Goal: Task Accomplishment & Management: Use online tool/utility

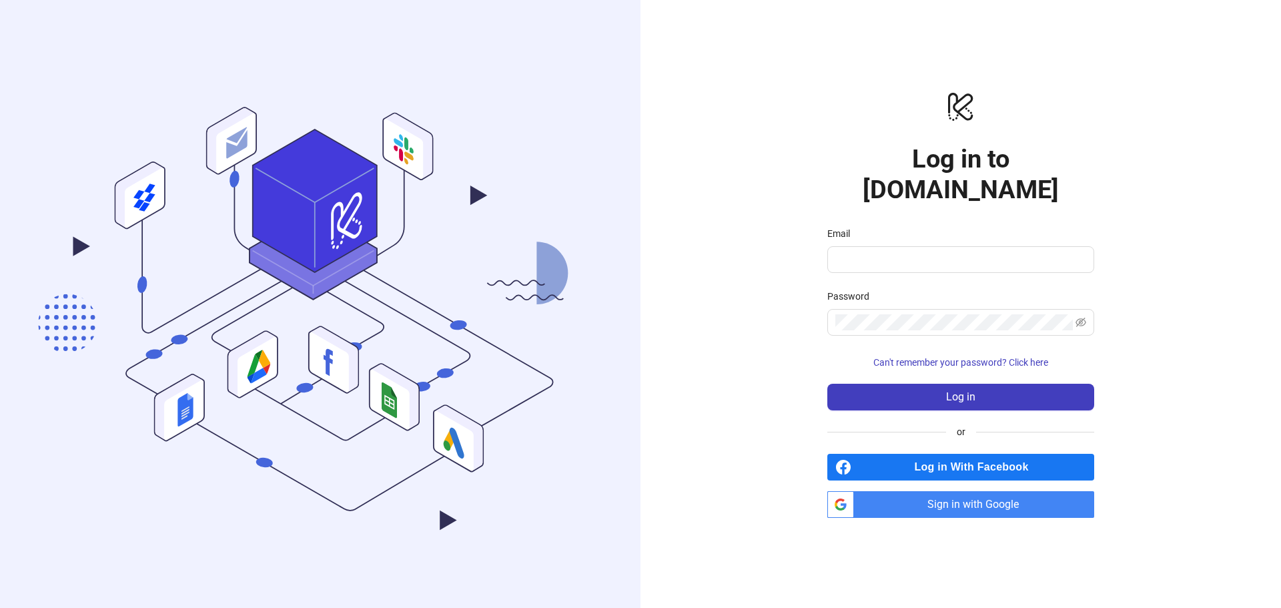
click at [959, 491] on span "Sign in with Google" at bounding box center [976, 504] width 235 height 27
click at [955, 491] on span "Sign in with Google" at bounding box center [976, 504] width 235 height 27
click at [985, 491] on span "Sign in with Google" at bounding box center [976, 504] width 235 height 27
click at [983, 491] on span "Sign in with Google" at bounding box center [976, 504] width 235 height 27
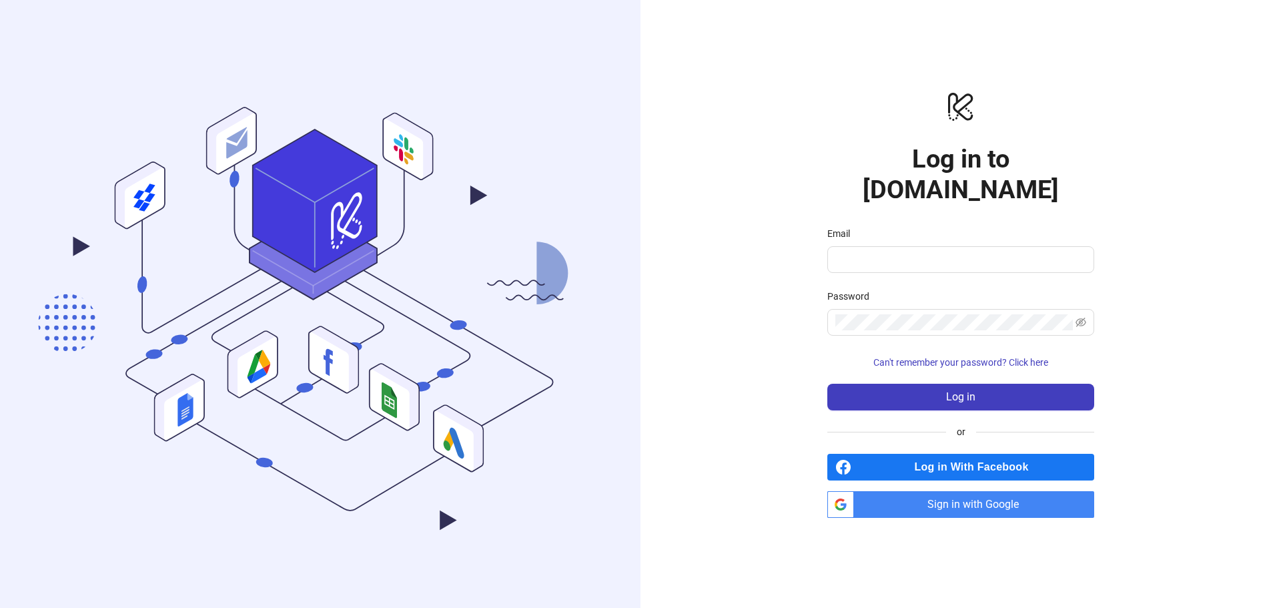
click at [911, 492] on span "Sign in with Google" at bounding box center [976, 504] width 235 height 27
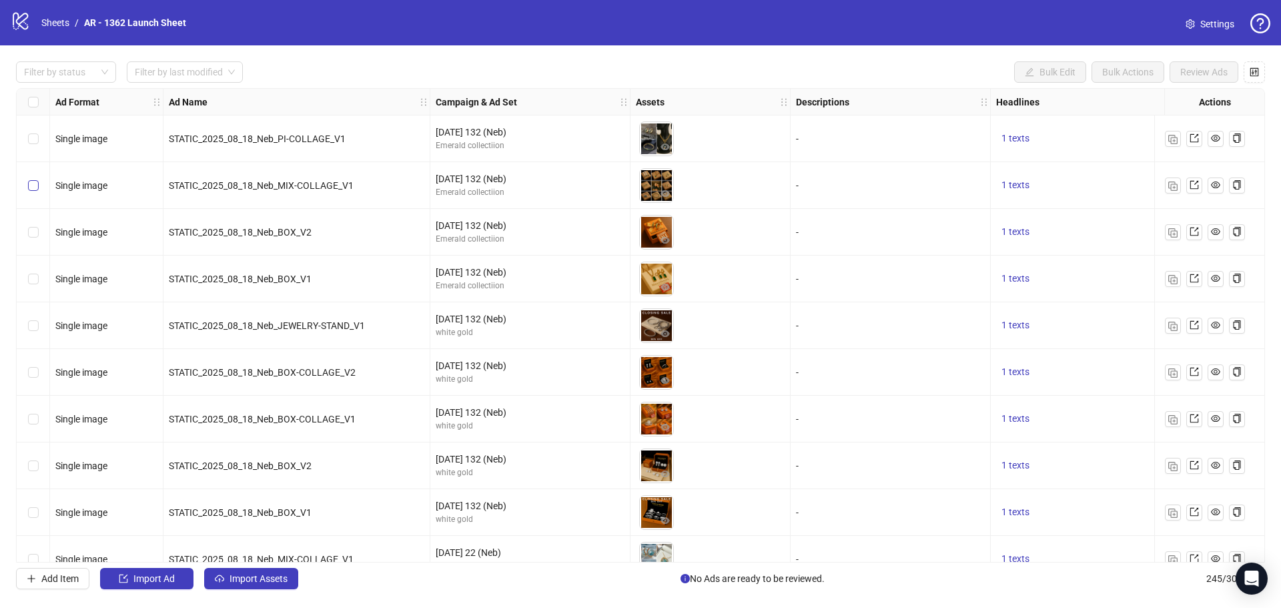
click at [32, 192] on label "Select row 2" at bounding box center [33, 185] width 11 height 15
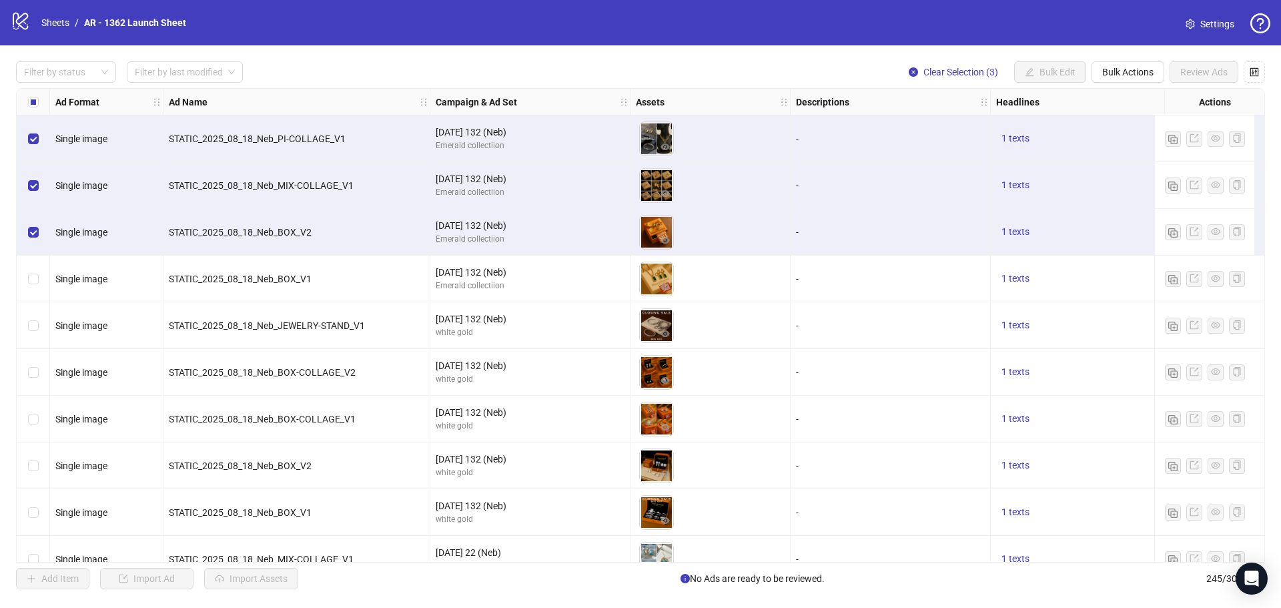
click at [27, 265] on div "Select row 4" at bounding box center [33, 279] width 33 height 47
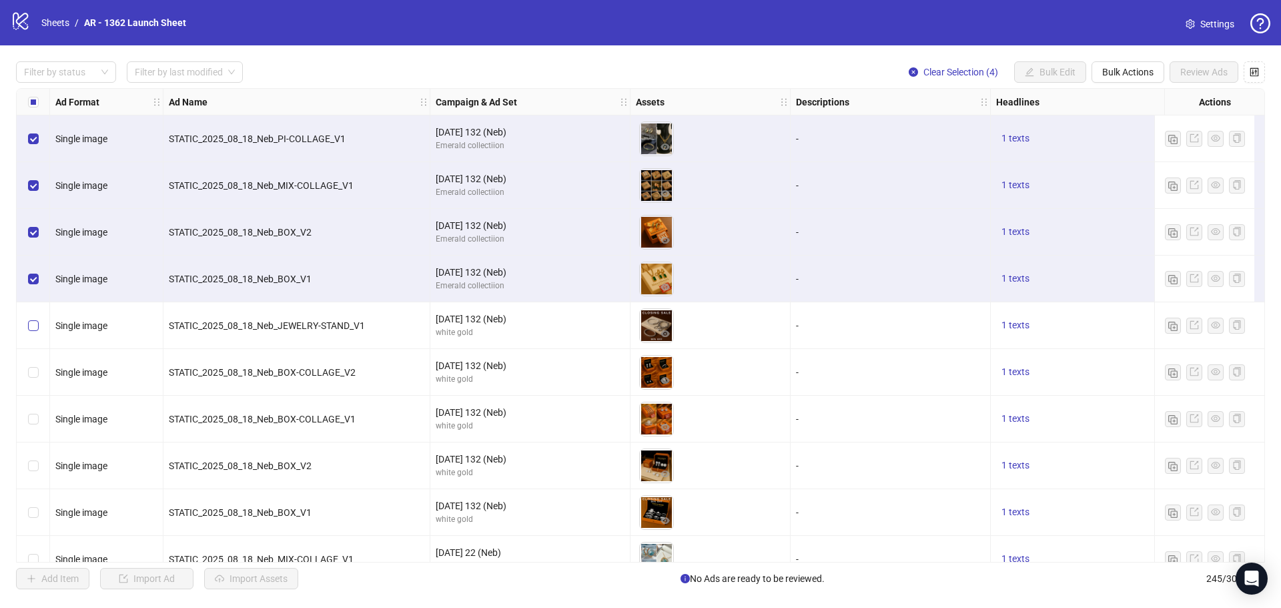
click at [33, 320] on label "Select row 5" at bounding box center [33, 325] width 11 height 15
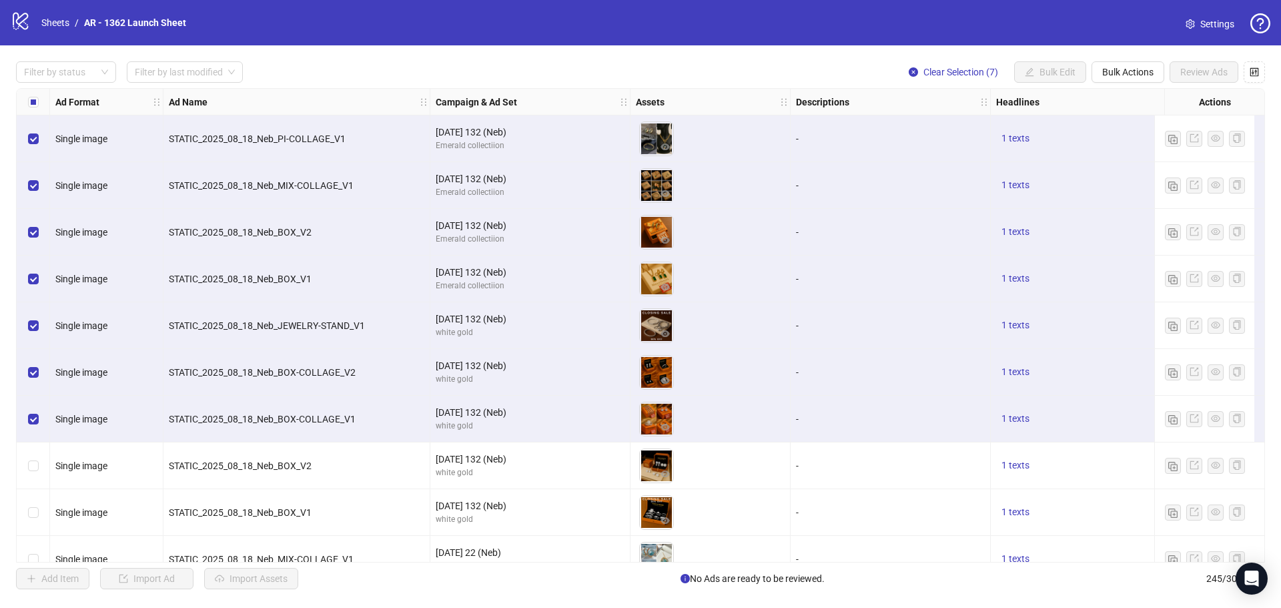
click at [36, 452] on div "Select row 8" at bounding box center [33, 465] width 33 height 47
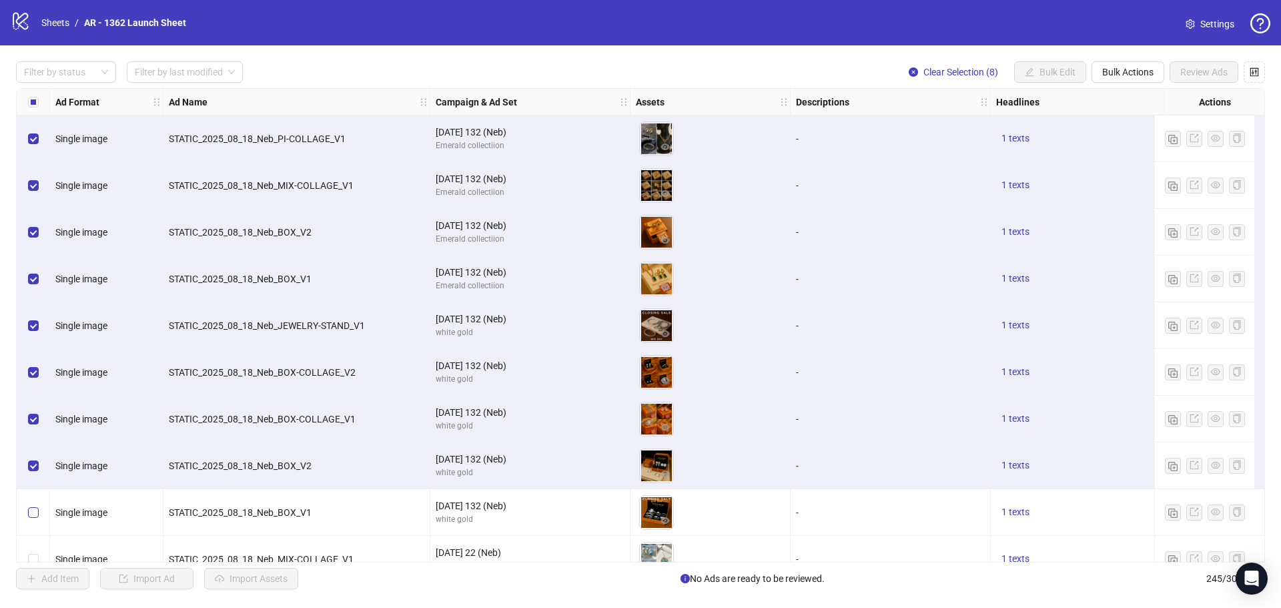
click at [37, 505] on label "Select row 9" at bounding box center [33, 512] width 11 height 15
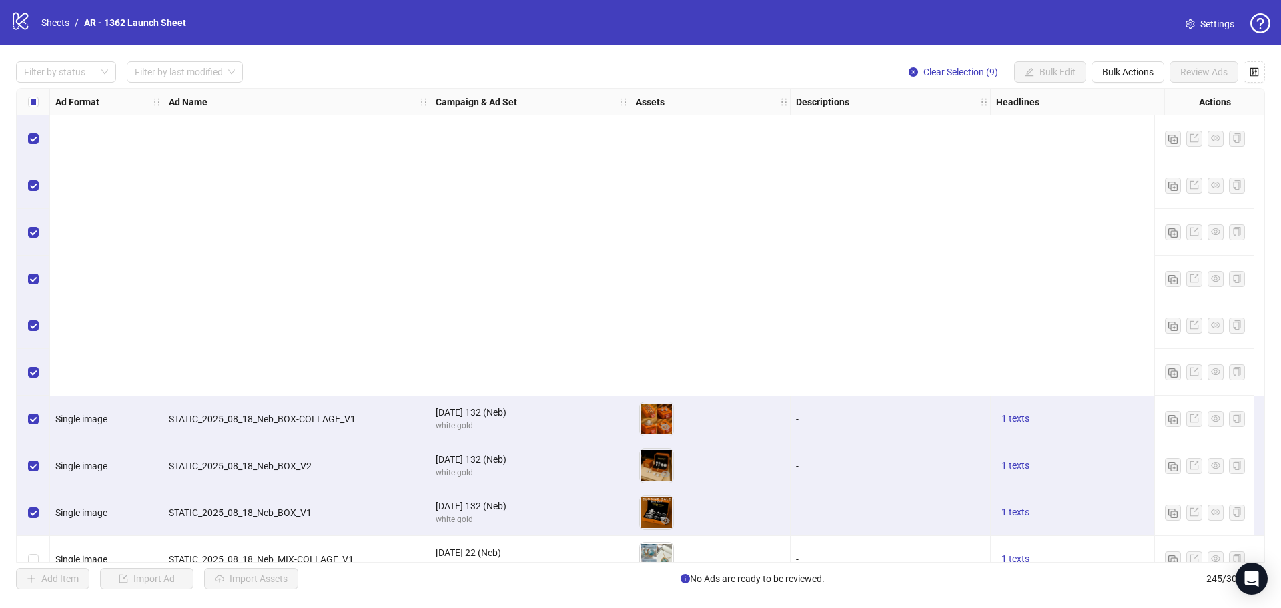
scroll to position [393, 0]
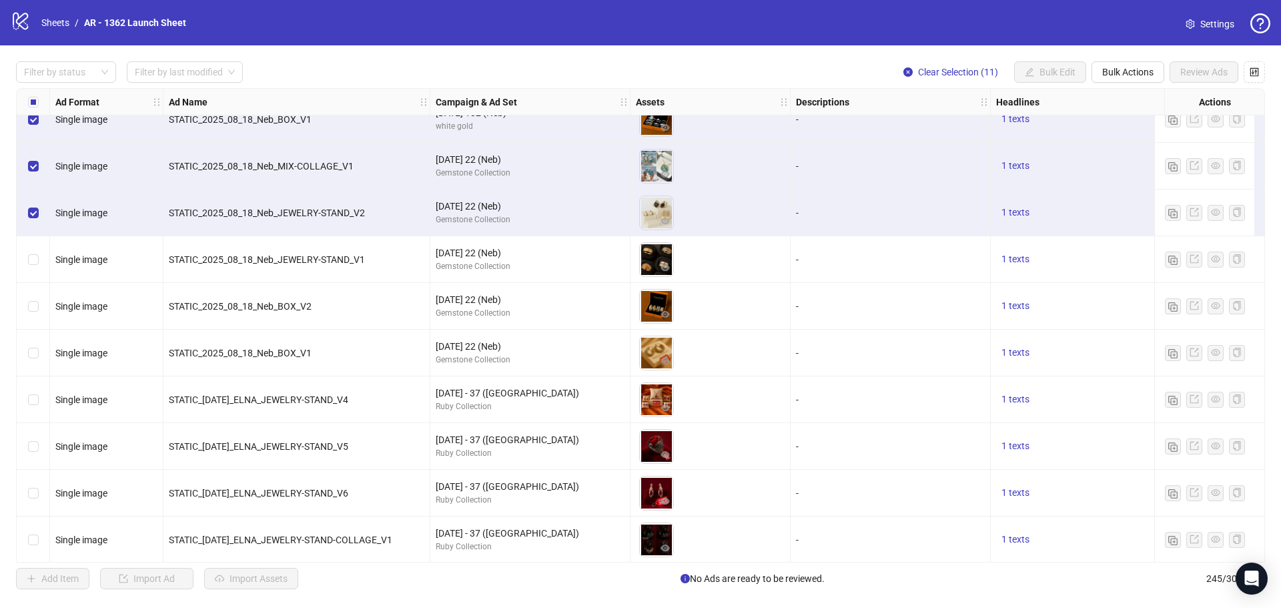
click at [29, 252] on div "Select row 12" at bounding box center [33, 259] width 33 height 47
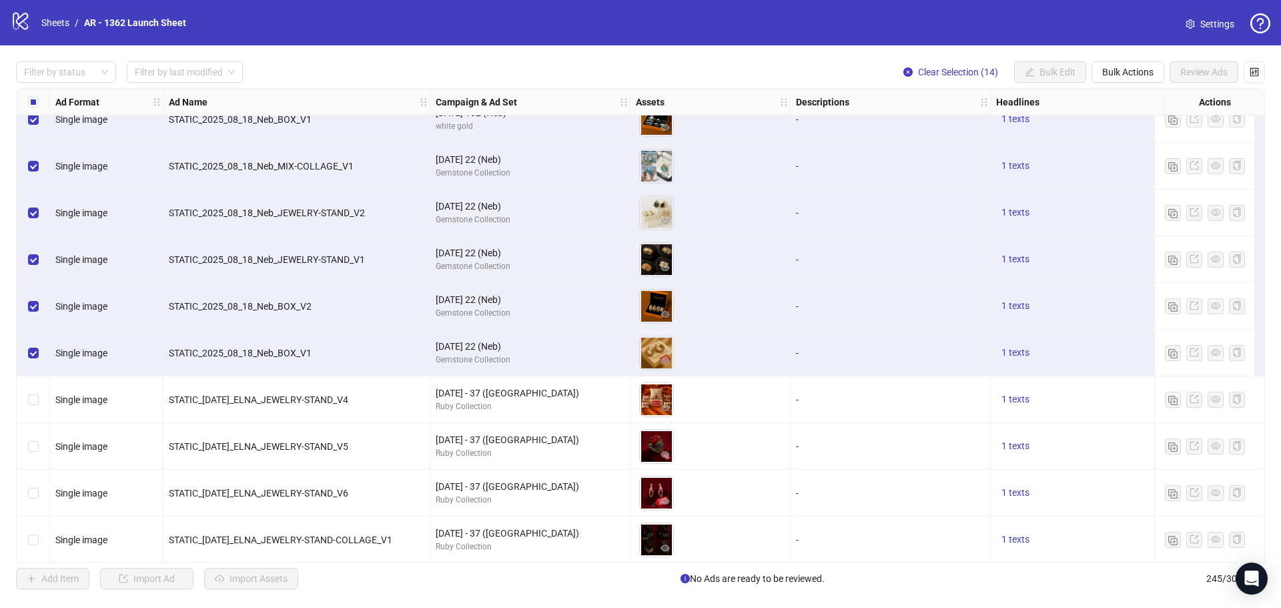
click at [36, 388] on div "Select row 15" at bounding box center [33, 399] width 33 height 47
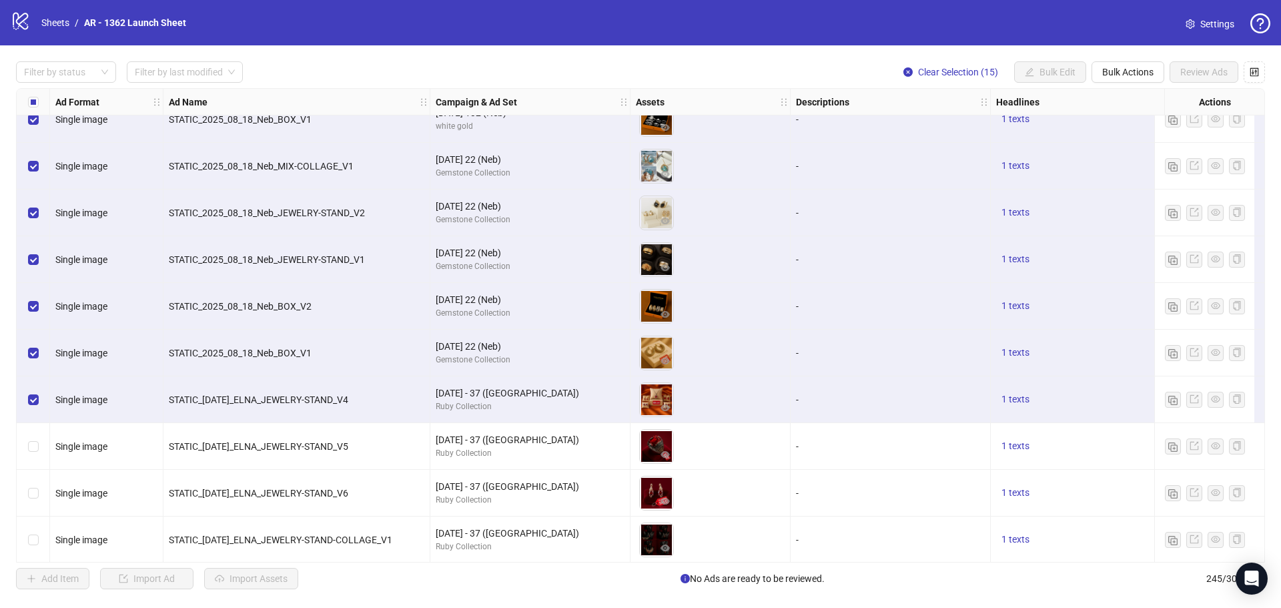
click at [39, 447] on div "Select row 16" at bounding box center [33, 446] width 33 height 47
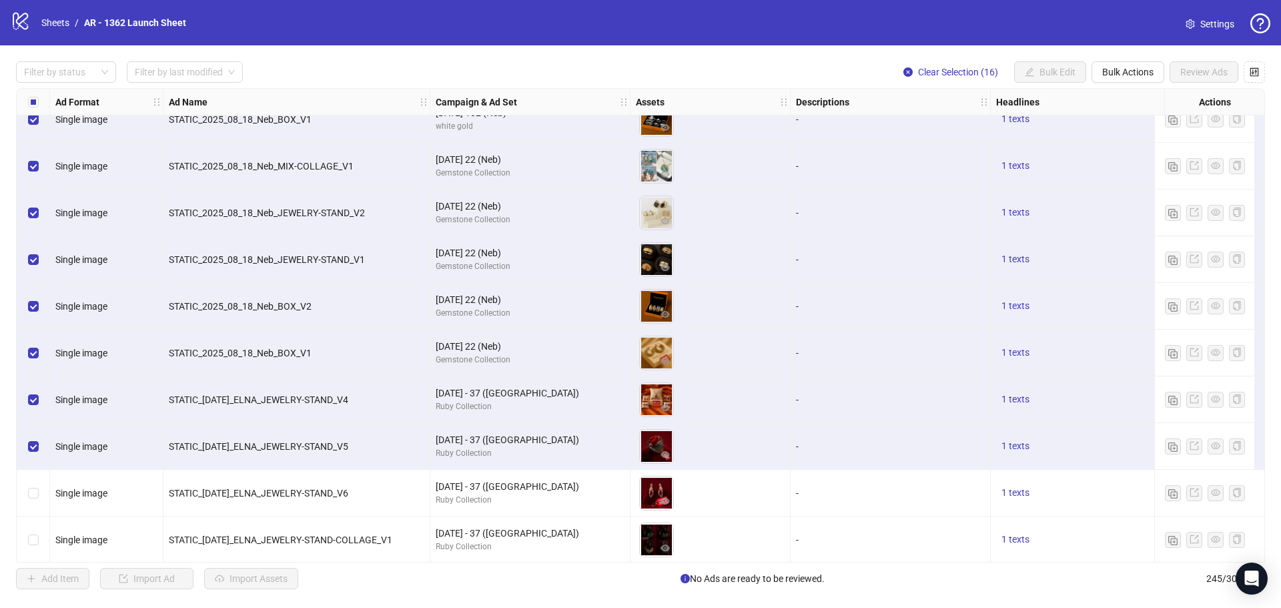
click at [39, 487] on div "Select row 17" at bounding box center [33, 493] width 33 height 47
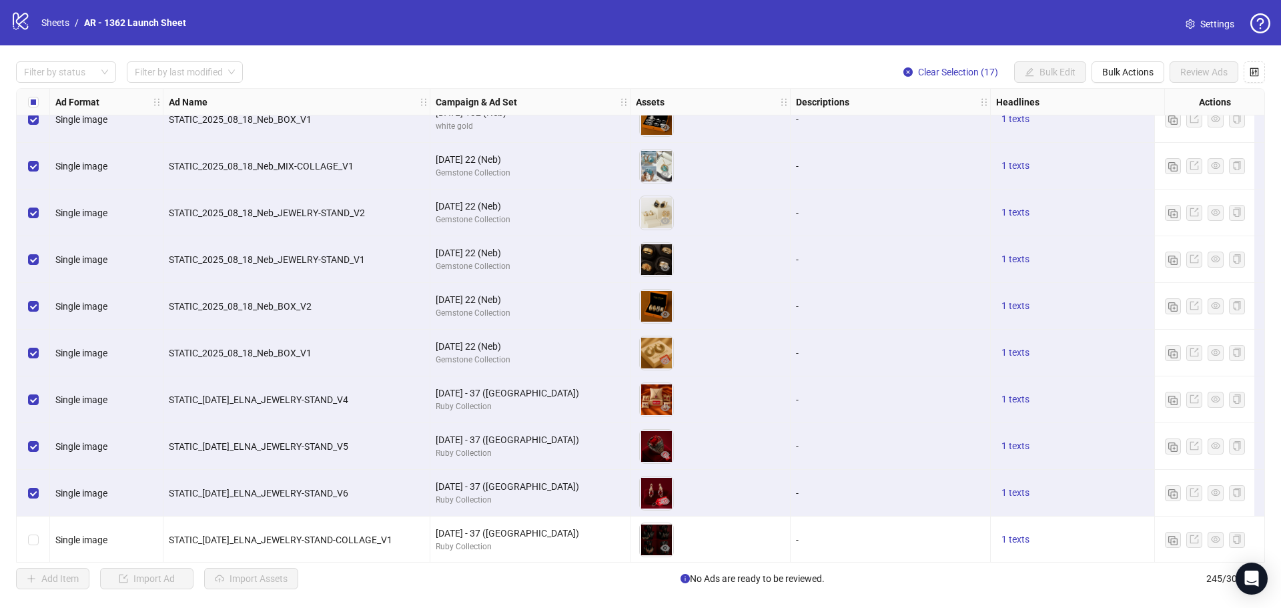
click at [37, 530] on div "Select row 18" at bounding box center [33, 539] width 33 height 47
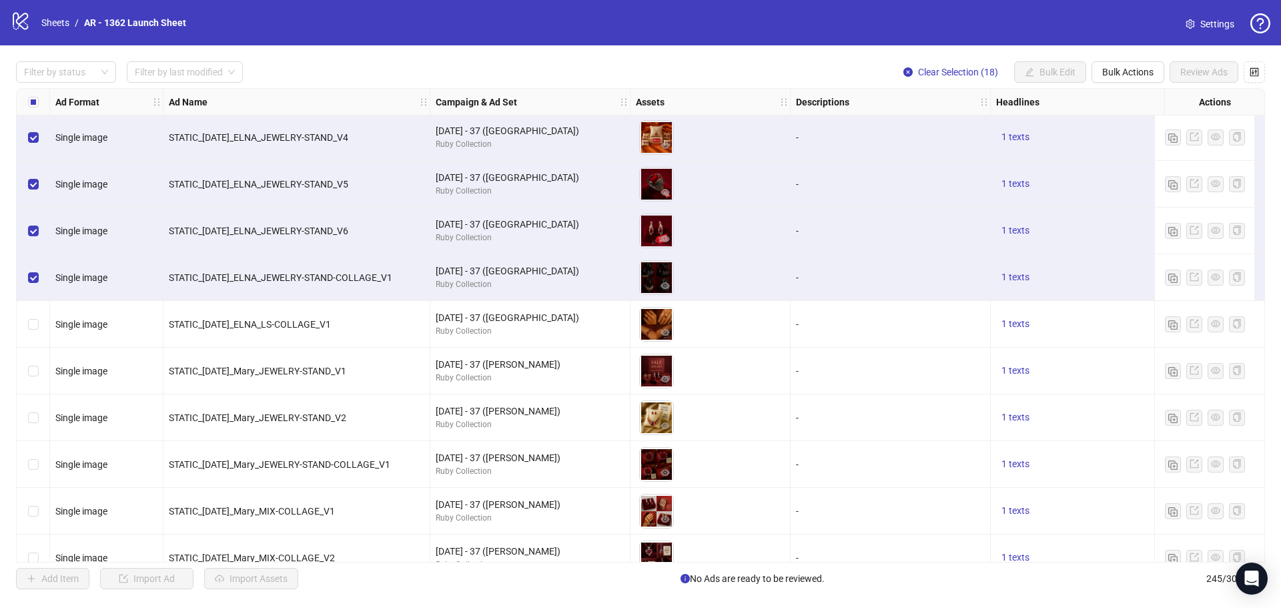
scroll to position [803, 0]
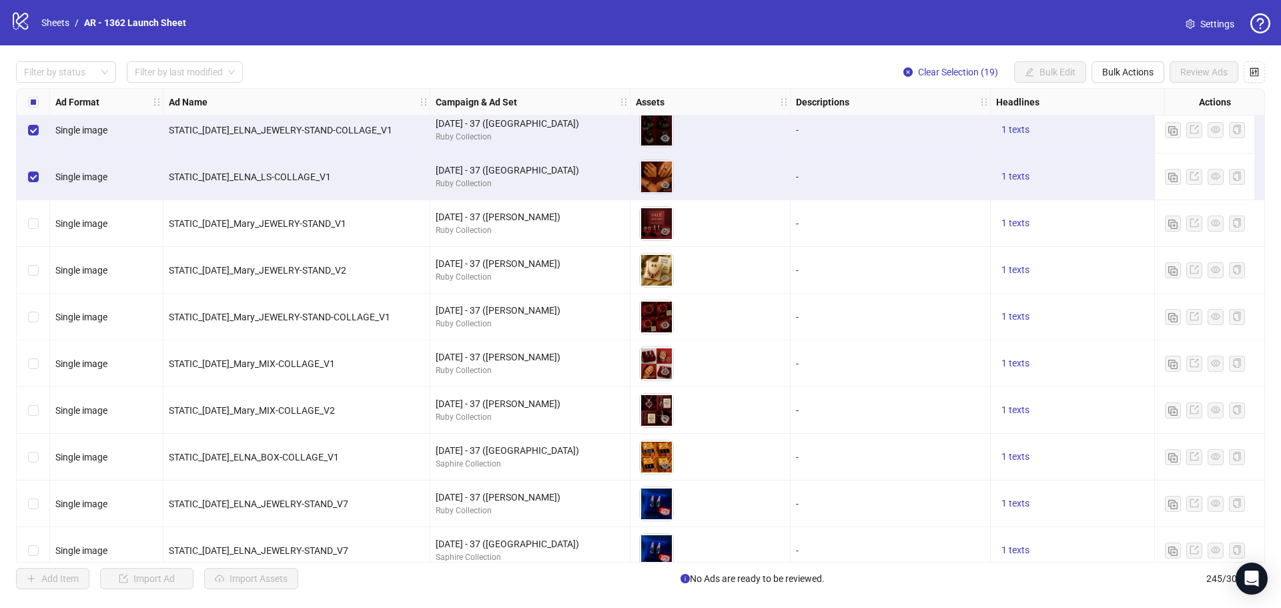
click at [29, 215] on div "Select row 20" at bounding box center [33, 223] width 33 height 47
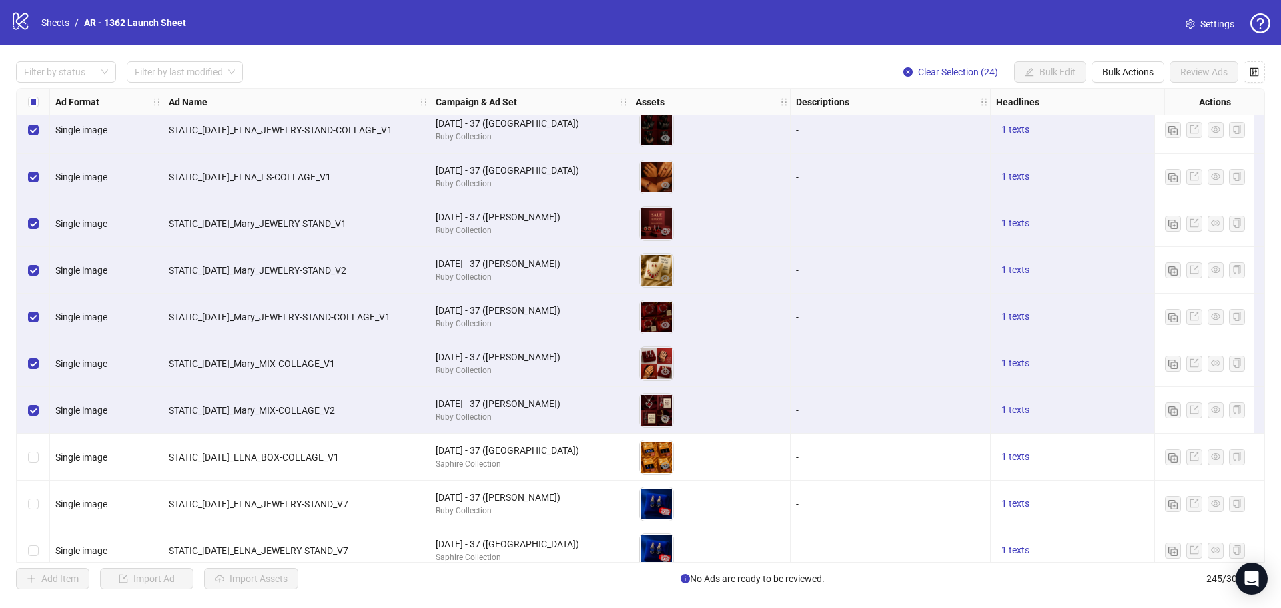
click at [34, 444] on div "Select row 25" at bounding box center [33, 457] width 33 height 47
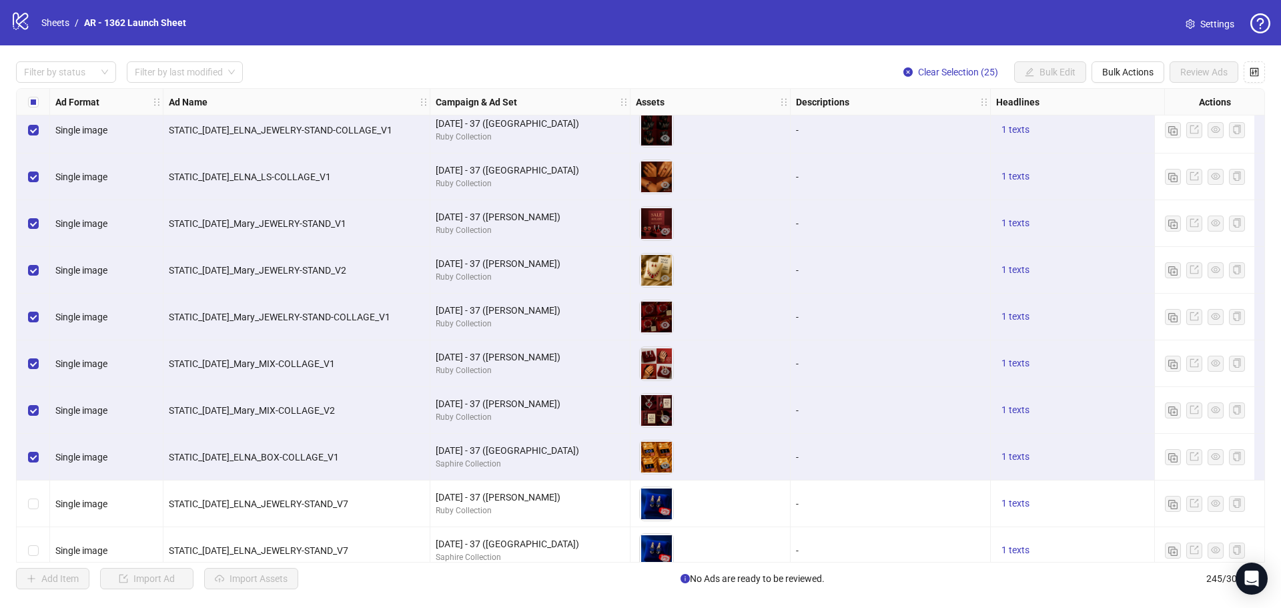
click at [35, 492] on div "Select row 26" at bounding box center [33, 503] width 33 height 47
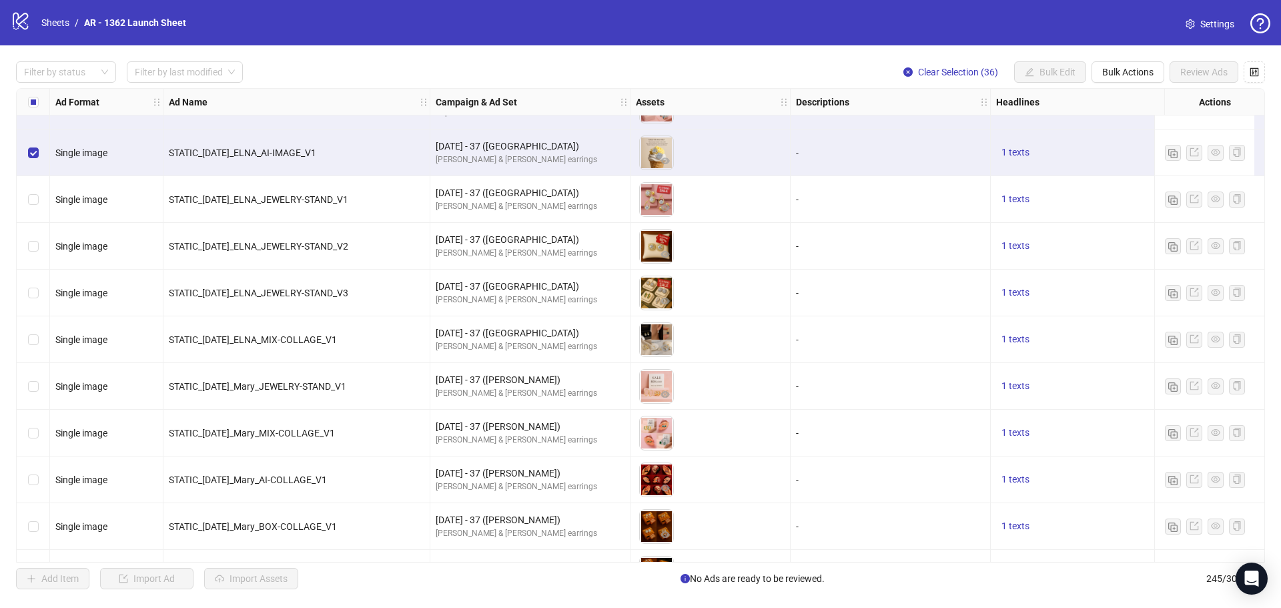
scroll to position [1637, 0]
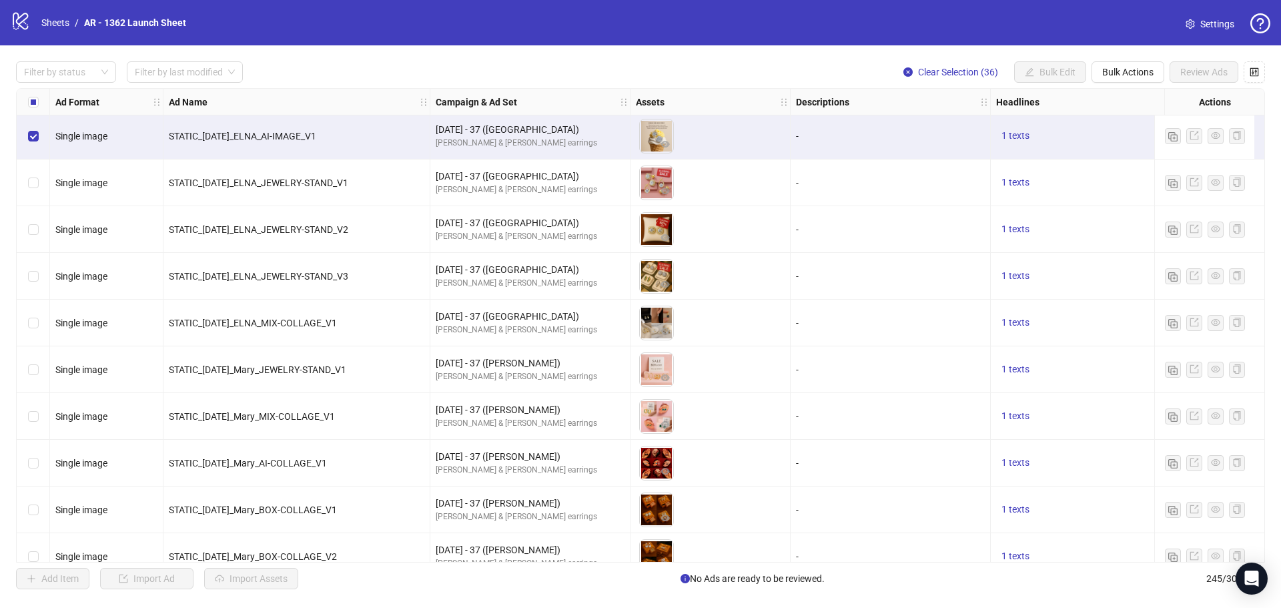
click at [29, 193] on div "Select row 37" at bounding box center [33, 182] width 33 height 47
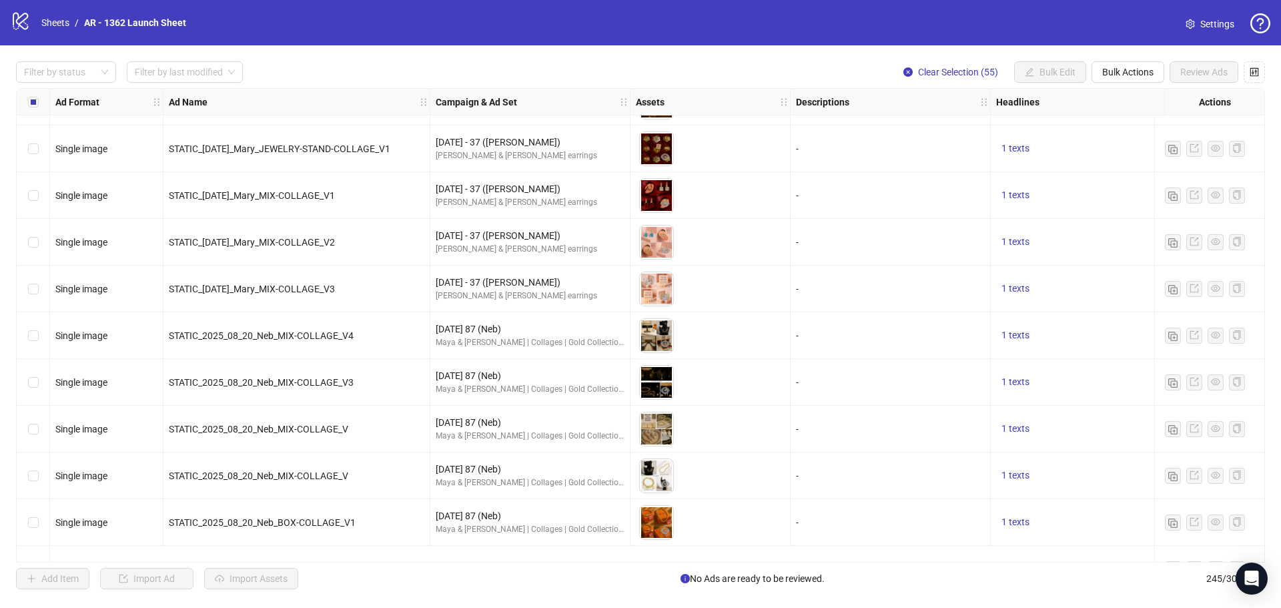
scroll to position [4174, 0]
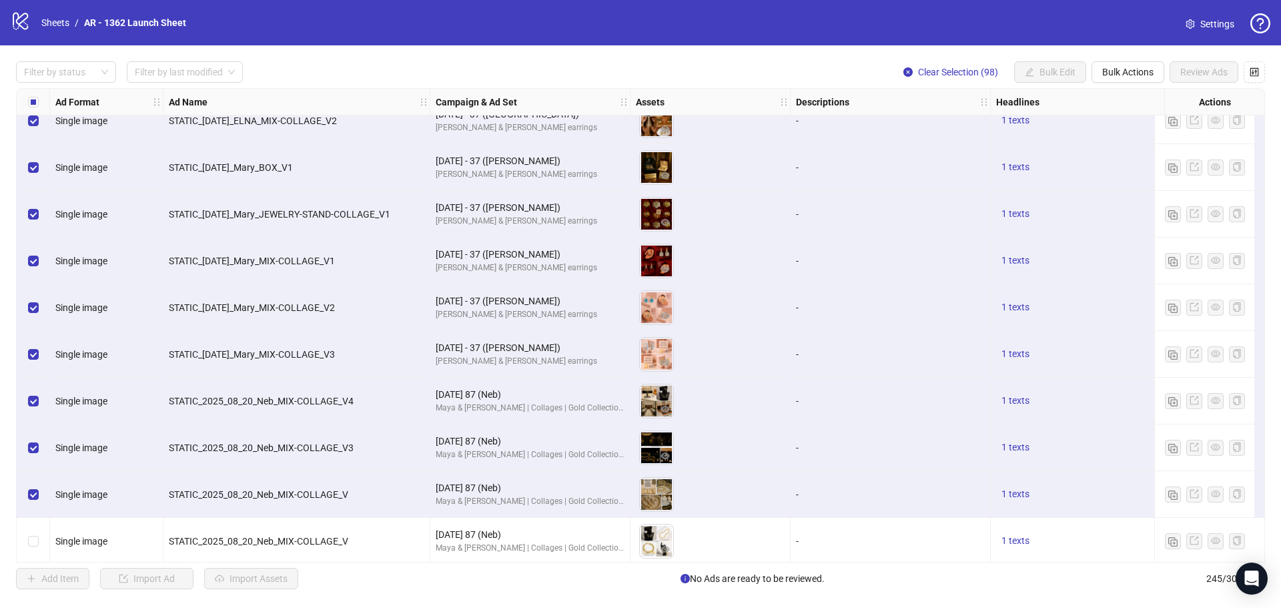
click at [38, 532] on div "Select row 99" at bounding box center [33, 541] width 33 height 47
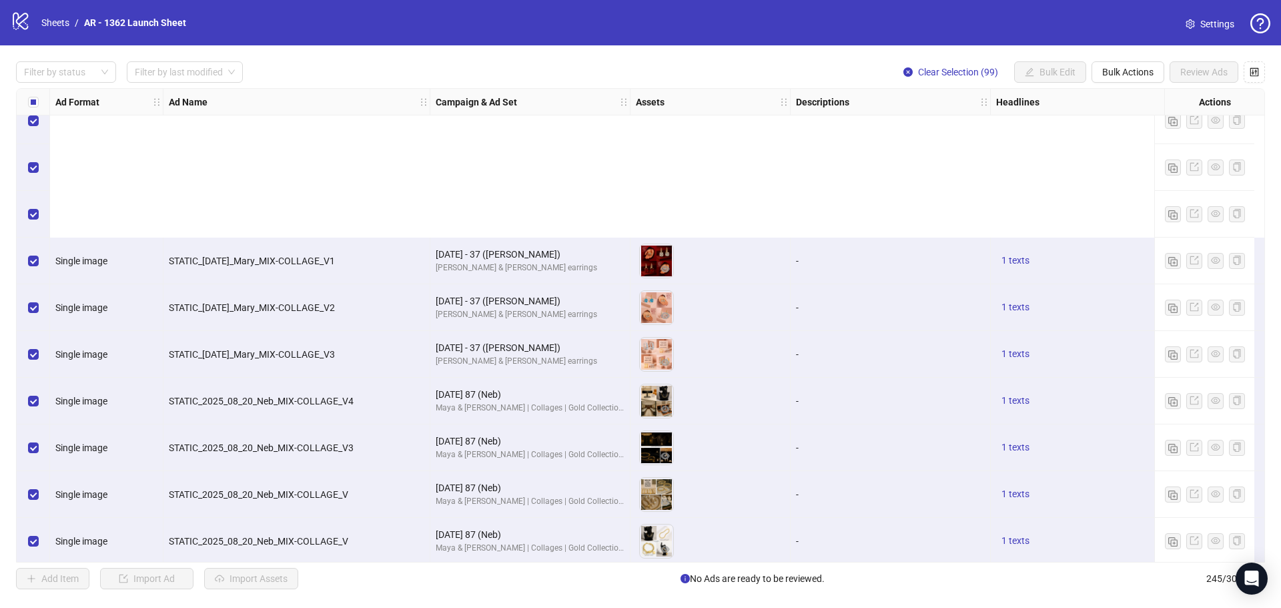
scroll to position [4404, 0]
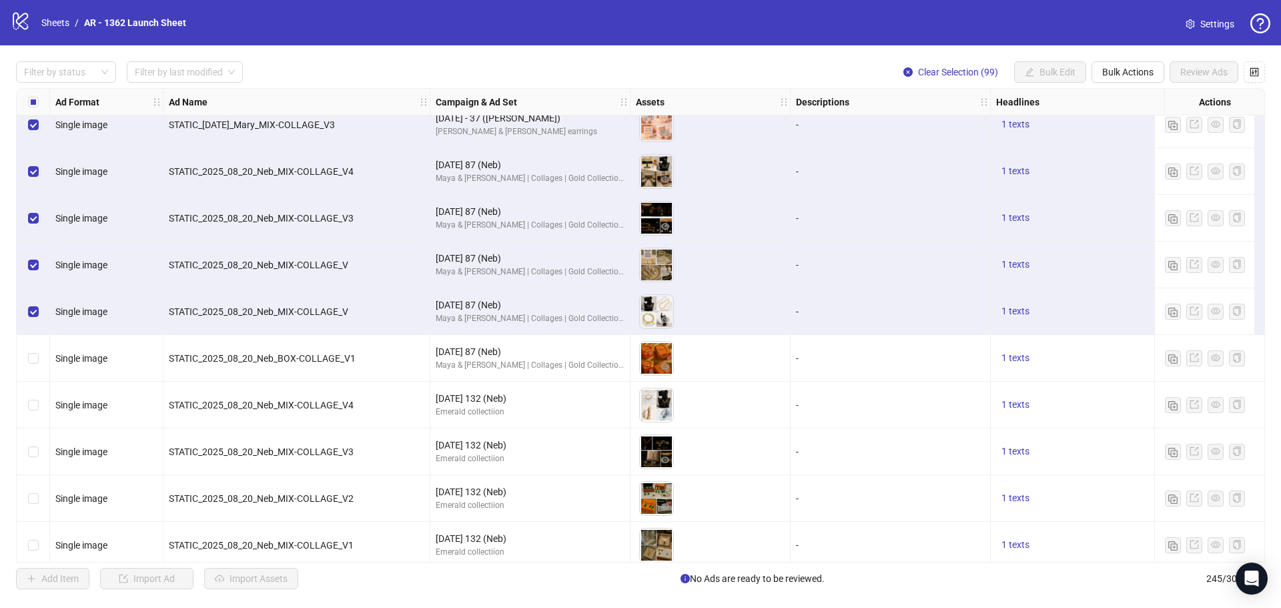
click at [26, 362] on div "Select row 100" at bounding box center [33, 358] width 33 height 47
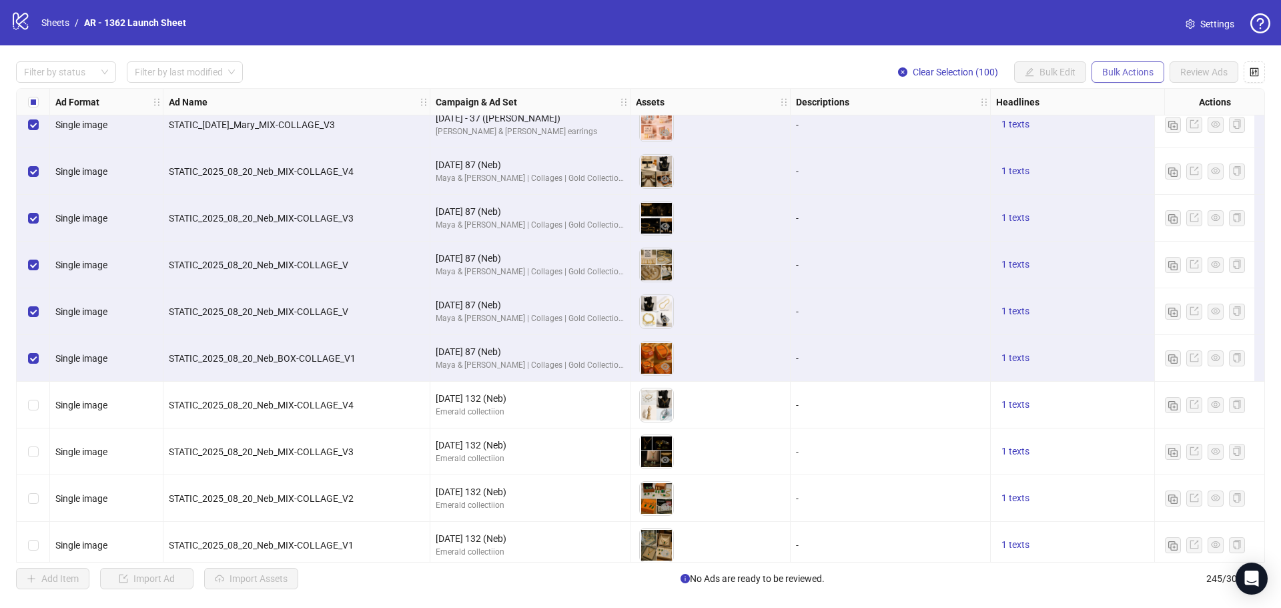
click at [1127, 79] on button "Bulk Actions" at bounding box center [1127, 71] width 73 height 21
click at [1127, 101] on span "Delete" at bounding box center [1146, 99] width 91 height 15
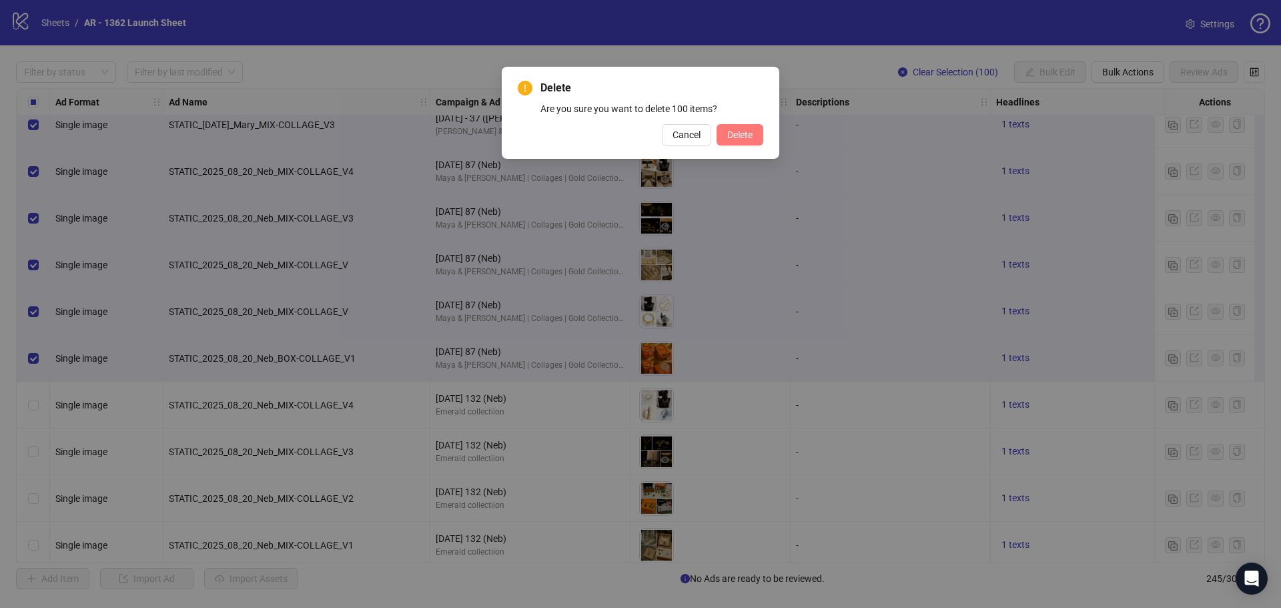
click at [746, 136] on span "Delete" at bounding box center [739, 134] width 25 height 11
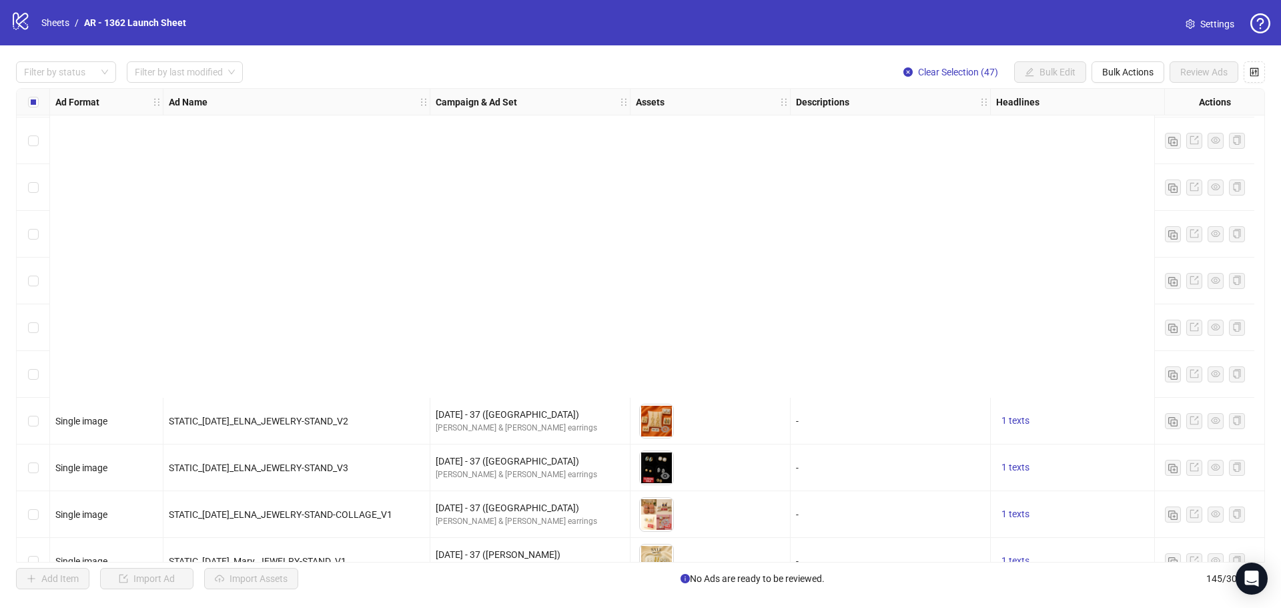
scroll to position [4198, 0]
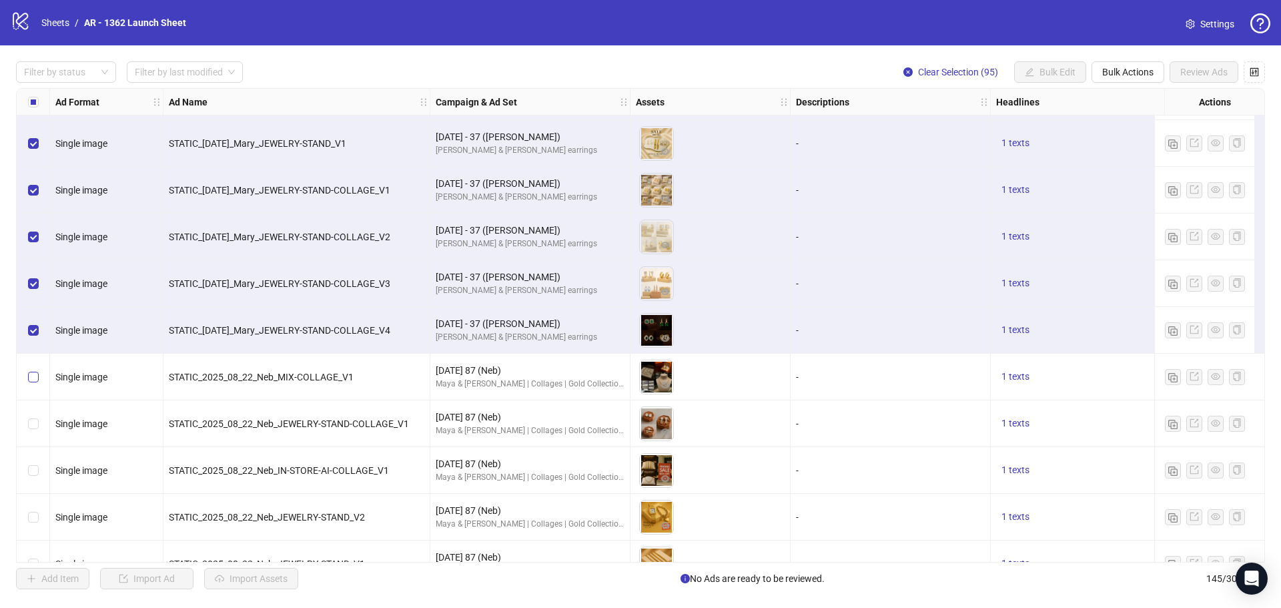
click at [29, 383] on label "Select row 96" at bounding box center [33, 377] width 11 height 15
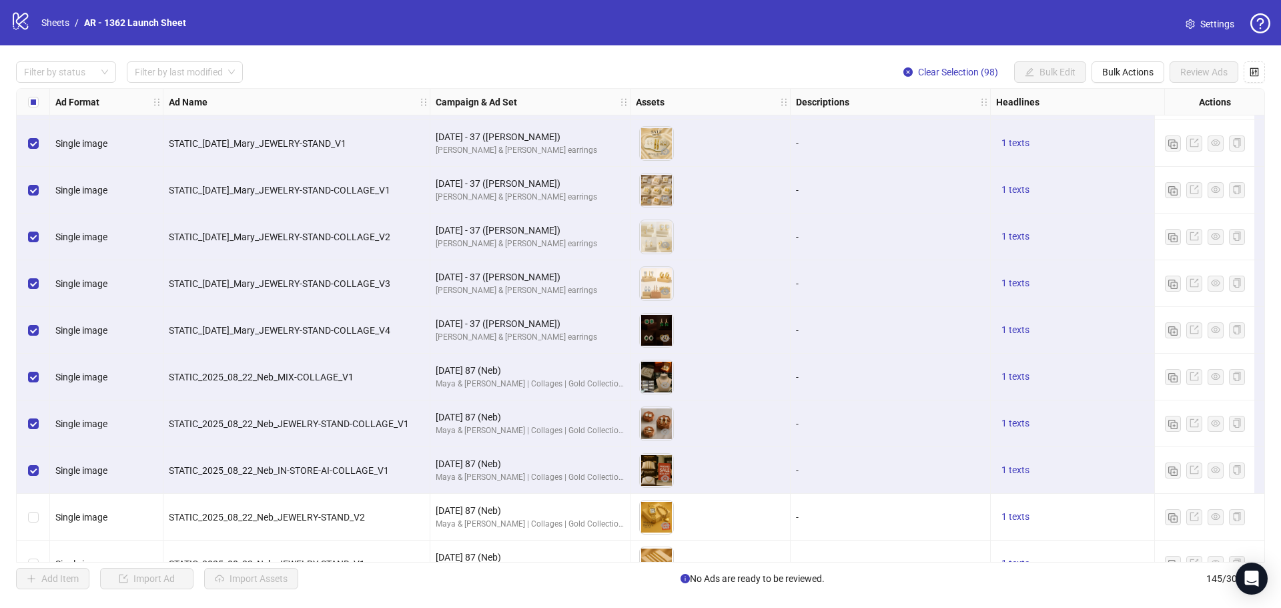
click at [32, 504] on div "Select row 99" at bounding box center [33, 517] width 33 height 47
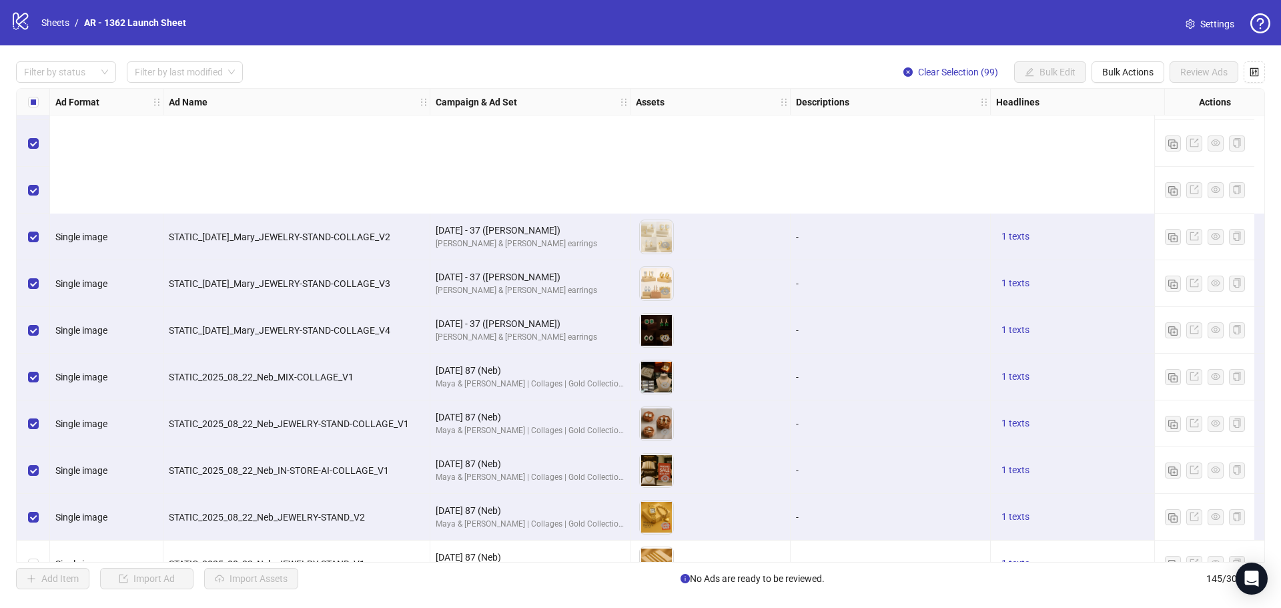
scroll to position [4372, 0]
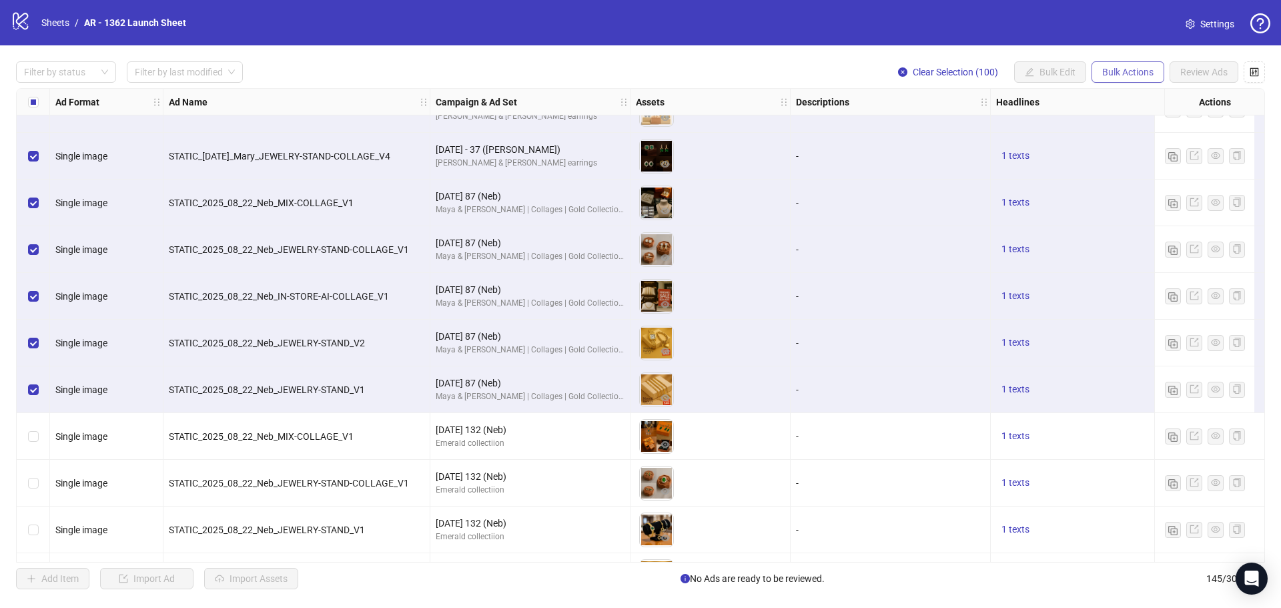
click at [1097, 74] on button "Bulk Actions" at bounding box center [1127, 71] width 73 height 21
click at [1114, 97] on span "Delete" at bounding box center [1146, 99] width 91 height 15
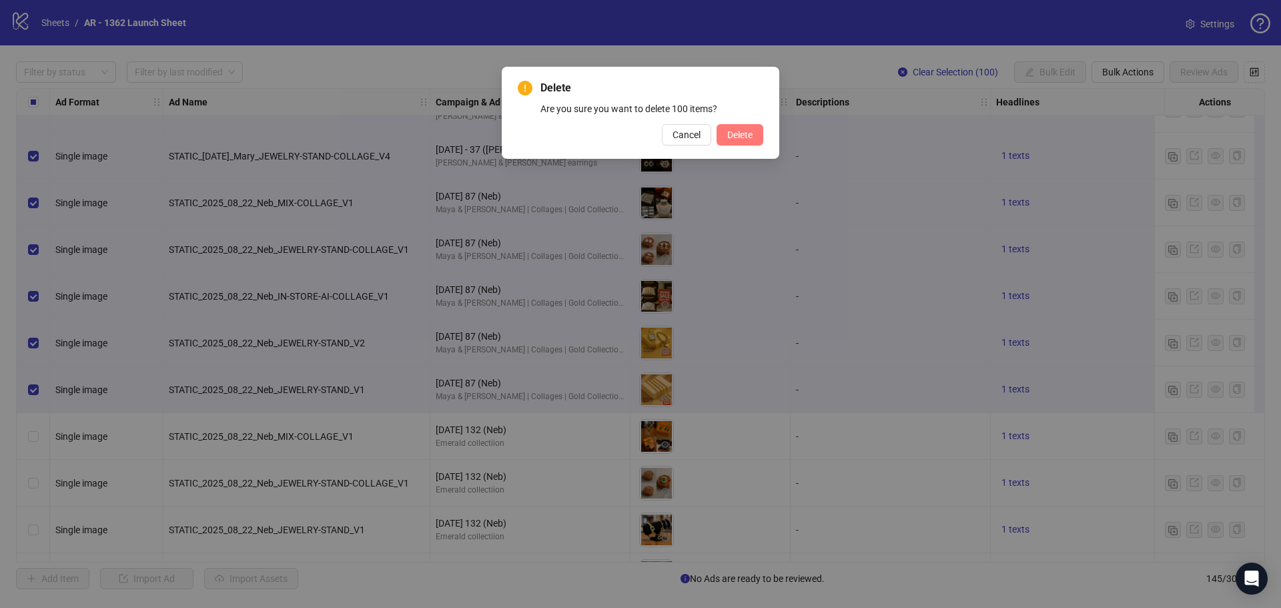
click at [733, 134] on span "Delete" at bounding box center [739, 134] width 25 height 11
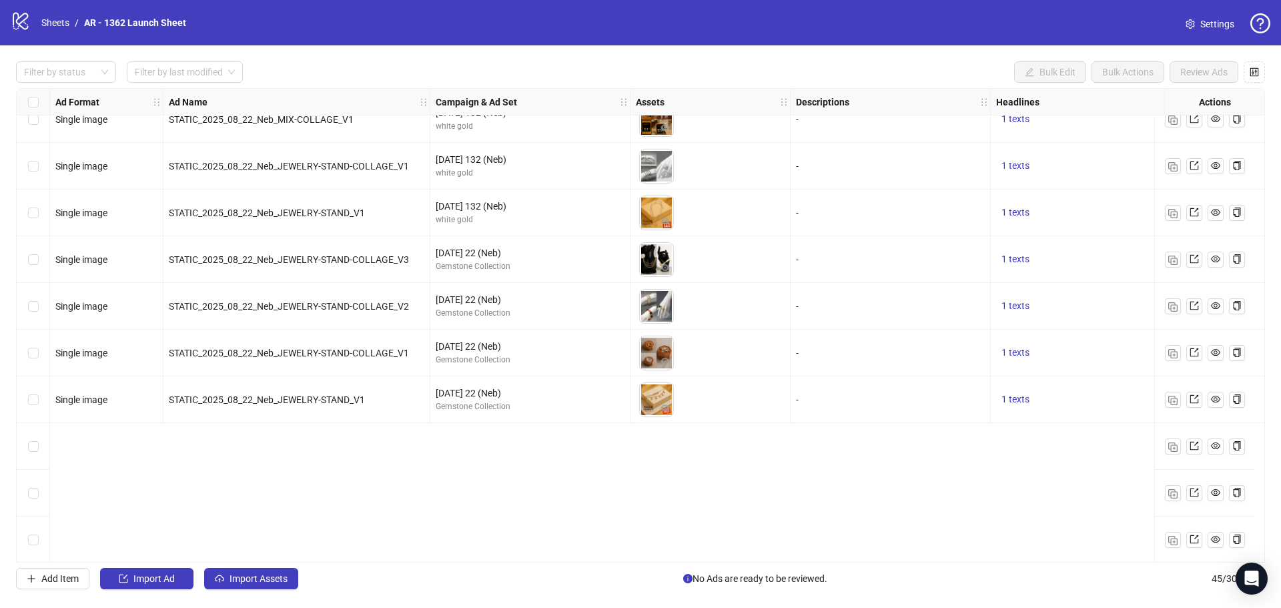
scroll to position [0, 0]
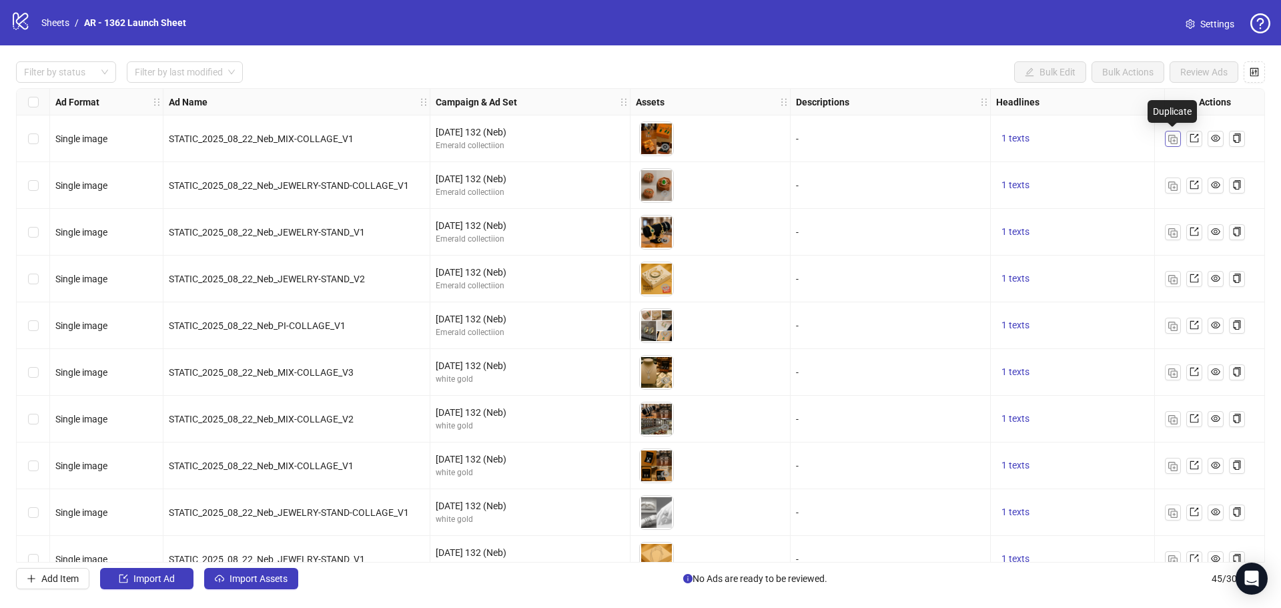
click at [1170, 141] on img "button" at bounding box center [1172, 139] width 9 height 9
